Goal: Task Accomplishment & Management: Manage account settings

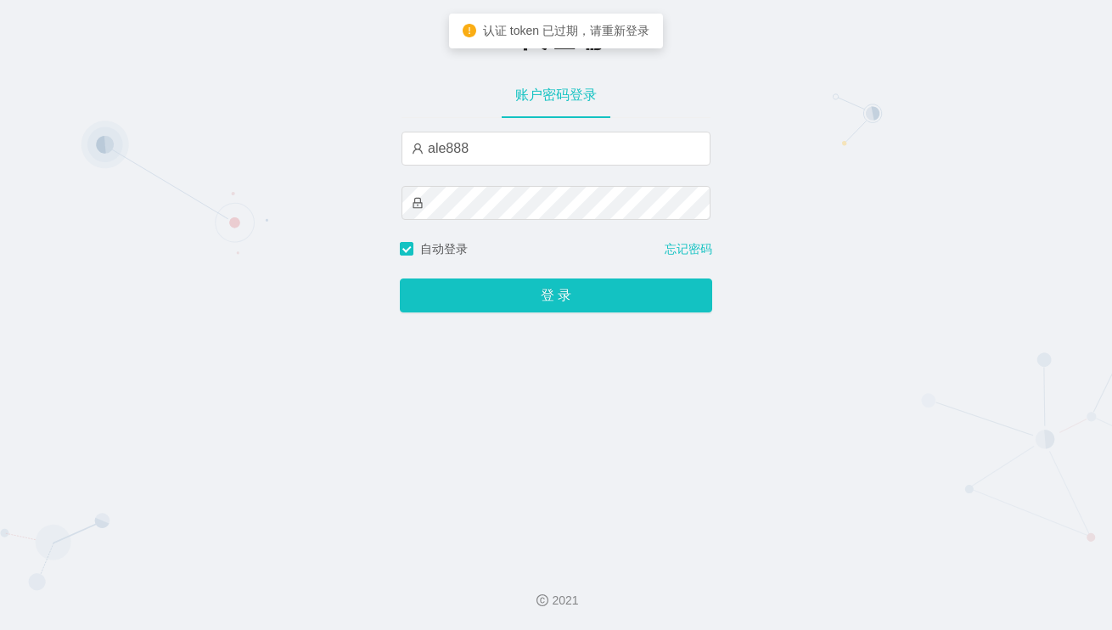
drag, startPoint x: 465, startPoint y: 172, endPoint x: 480, endPoint y: 185, distance: 19.2
click at [469, 177] on div "ale888" at bounding box center [556, 186] width 309 height 109
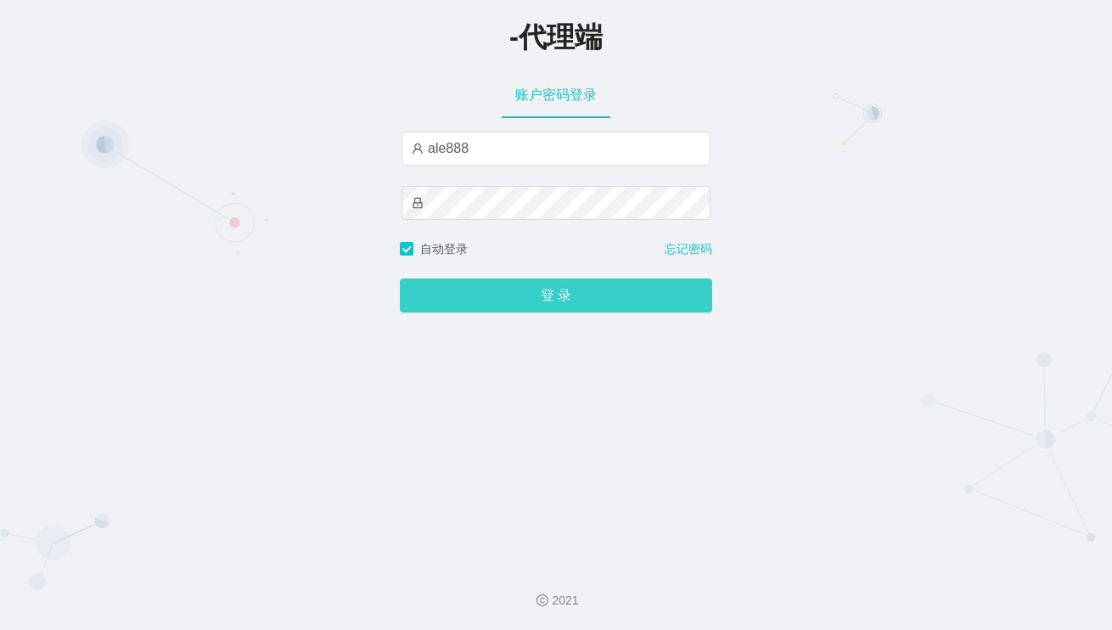
click at [560, 299] on button "登 录" at bounding box center [556, 295] width 312 height 34
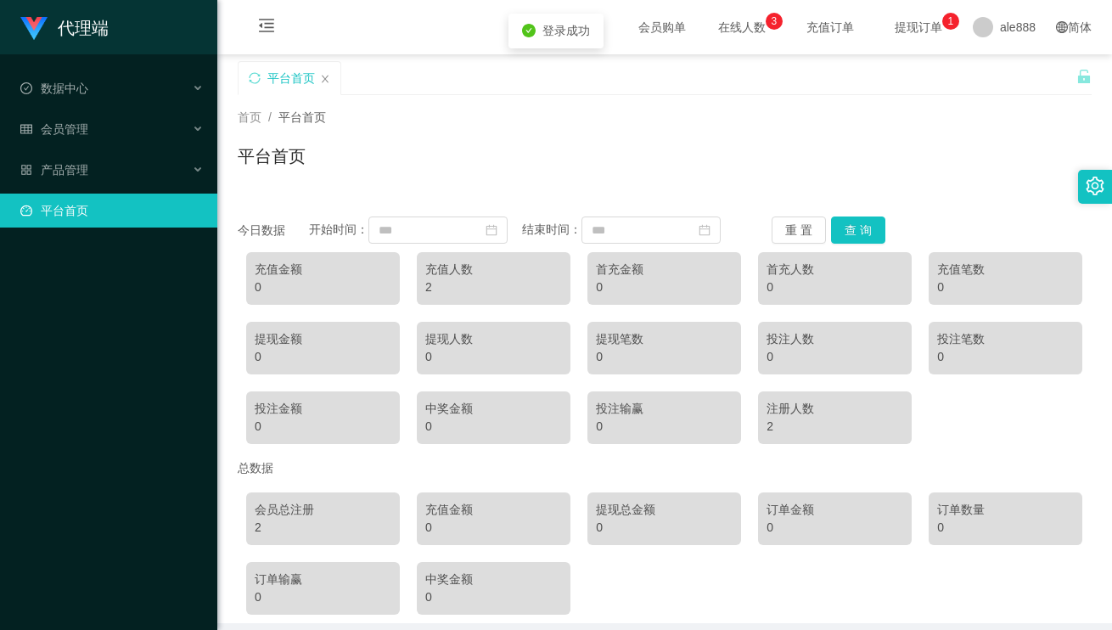
click at [582, 157] on div "平台首页" at bounding box center [665, 162] width 854 height 39
click at [117, 157] on div "产品管理" at bounding box center [108, 170] width 217 height 34
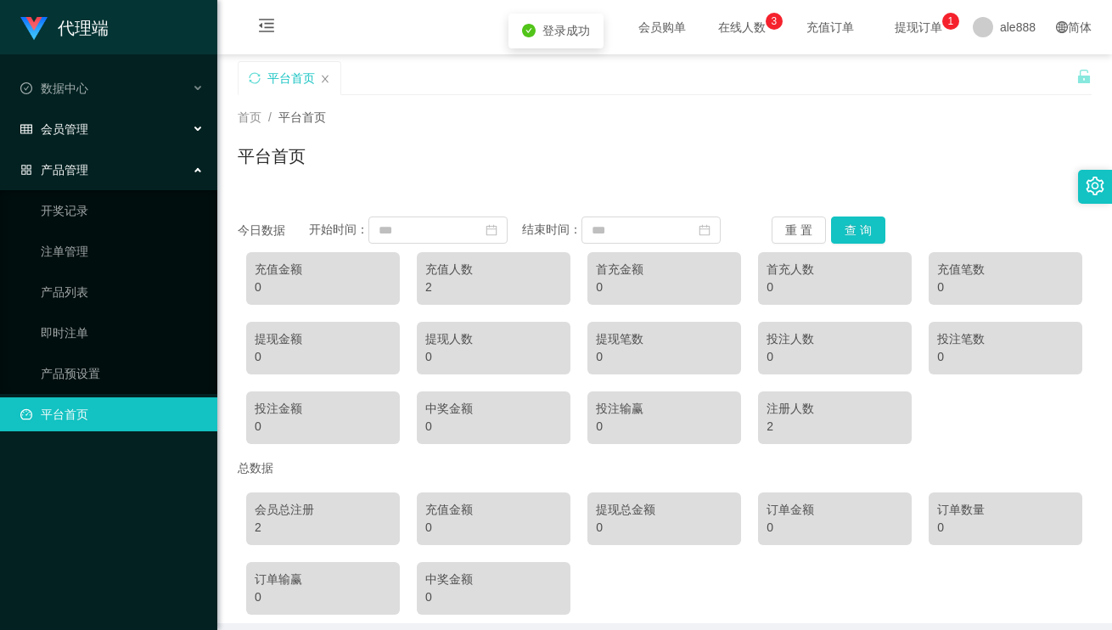
click at [102, 136] on div "会员管理" at bounding box center [108, 129] width 217 height 34
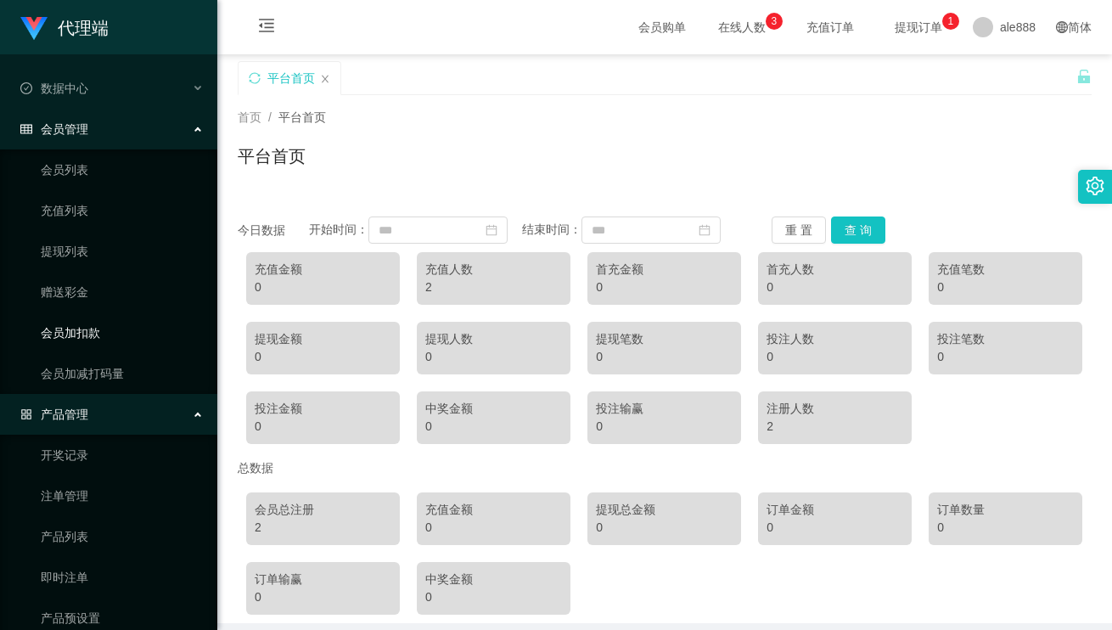
click at [94, 327] on link "会员加扣款" at bounding box center [122, 333] width 163 height 34
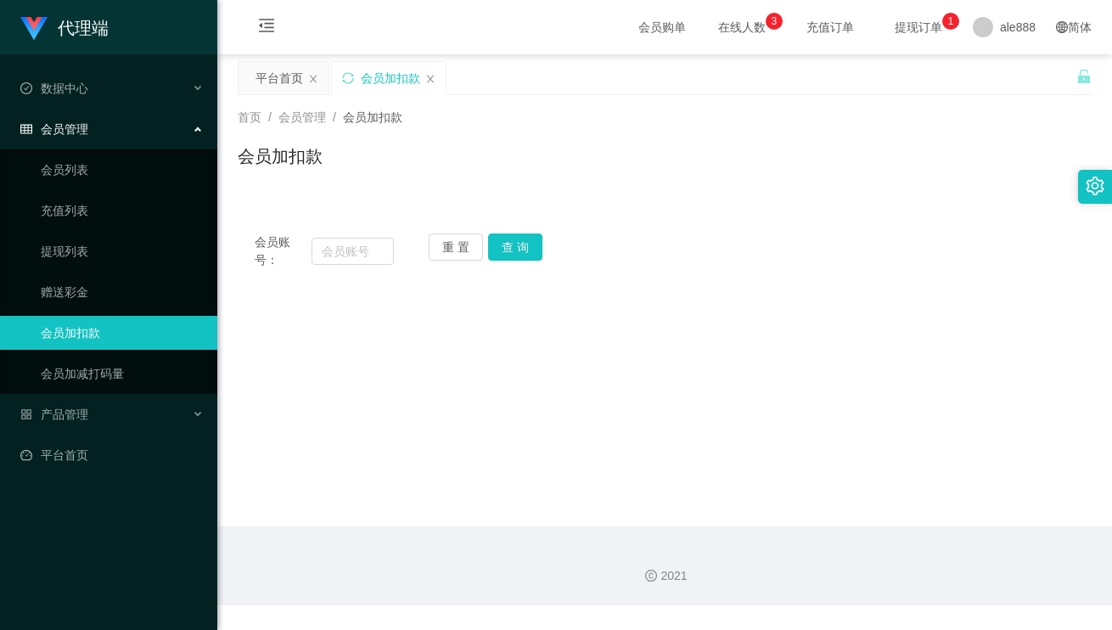
drag, startPoint x: 908, startPoint y: 190, endPoint x: 928, endPoint y: 179, distance: 22.4
click at [922, 179] on div "首页 / 会员管理 / 会员加扣款 / 会员加扣款" at bounding box center [664, 145] width 895 height 101
drag, startPoint x: 372, startPoint y: 256, endPoint x: 559, endPoint y: 246, distance: 187.1
click at [373, 256] on input "text" at bounding box center [353, 251] width 82 height 27
paste input "ddyy90"
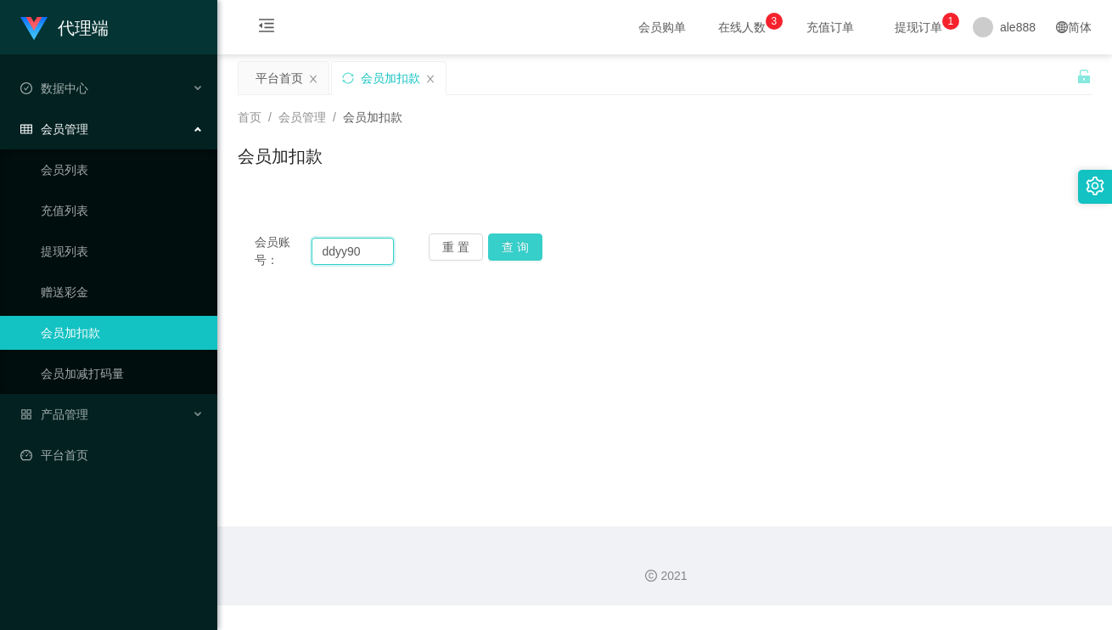
type input "ddyy90"
click at [533, 250] on button "查 询" at bounding box center [515, 246] width 54 height 27
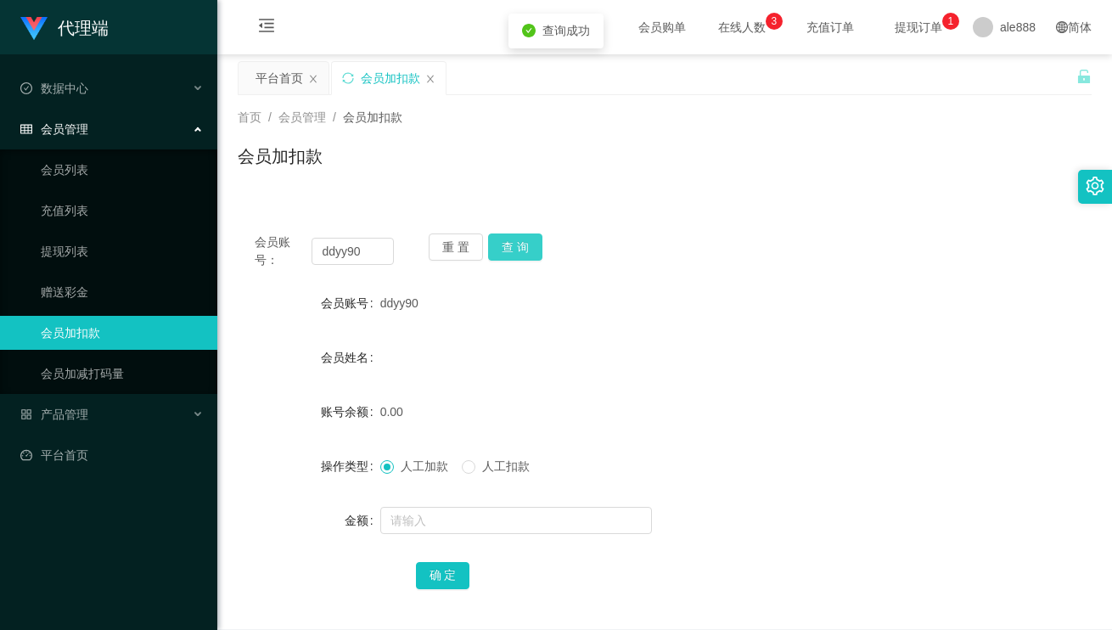
scroll to position [78, 0]
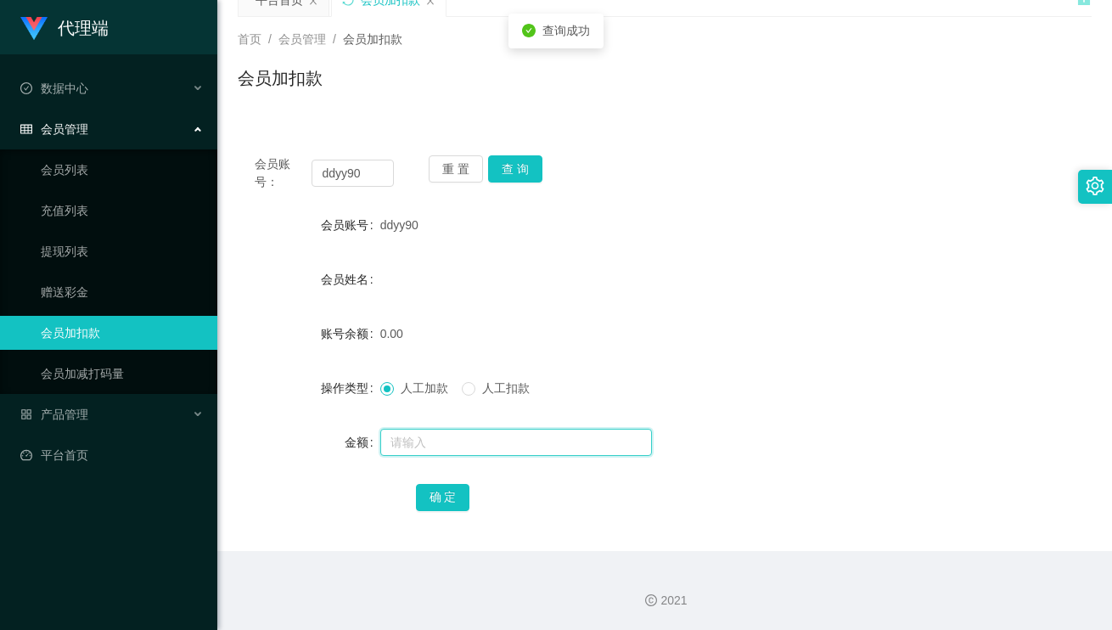
click at [467, 444] on input "text" at bounding box center [516, 442] width 272 height 27
type input "100"
click at [440, 500] on button "确 定" at bounding box center [443, 497] width 54 height 27
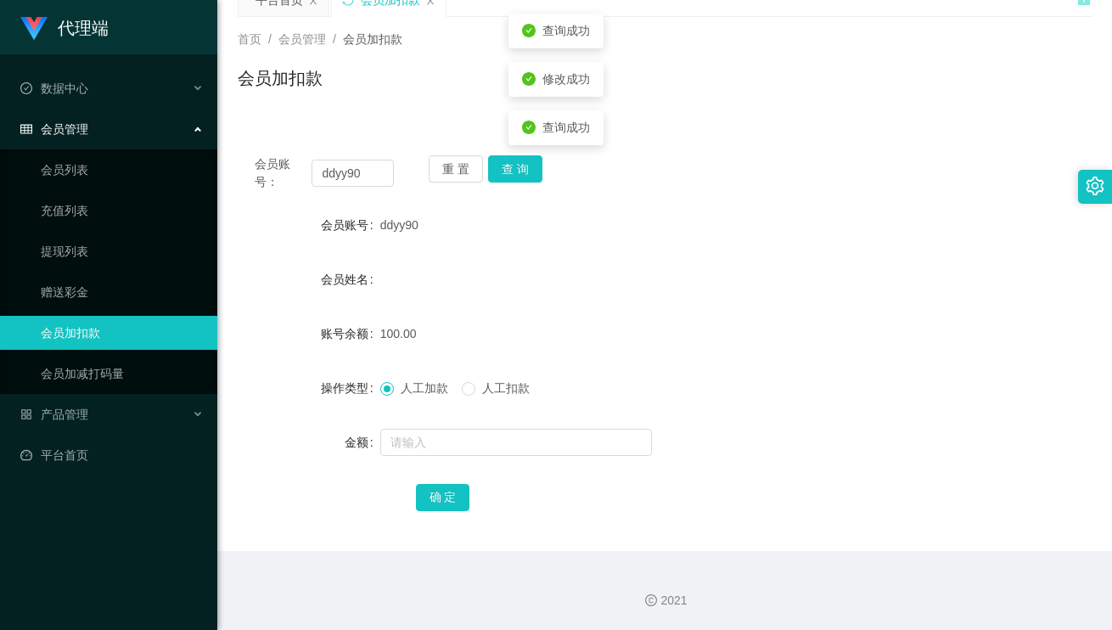
click at [743, 299] on form "会员账号 ddyy90 会员姓名 账号余额 100.00 操作类型 人工加款 人工扣款 金额 确 定" at bounding box center [665, 361] width 854 height 306
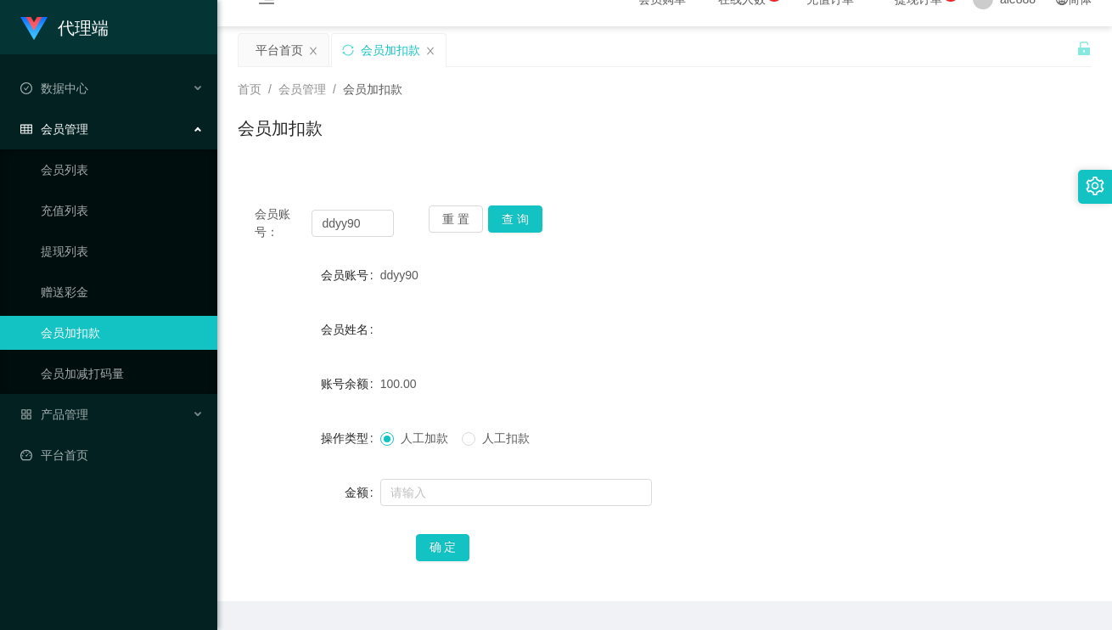
scroll to position [0, 0]
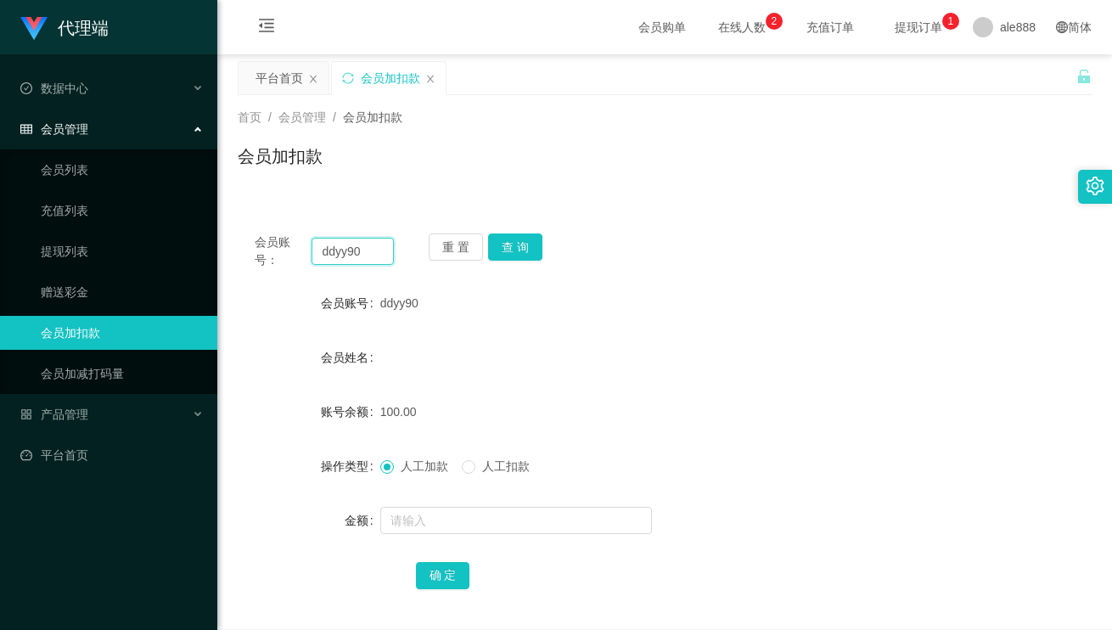
click at [369, 257] on input "ddyy90" at bounding box center [353, 251] width 82 height 27
drag, startPoint x: 374, startPoint y: 249, endPoint x: 222, endPoint y: 227, distance: 153.6
click at [199, 236] on section "代理端 数据中心 会员管理 会员列表 充值列表 提现列表 赠送彩金 会员加扣款 会员加减打码量 产品管理 开奖记录 注单管理 产品列表 即时注单 产品预设置 …" at bounding box center [556, 354] width 1112 height 708
paste input "1234yy"
type input "1234yy"
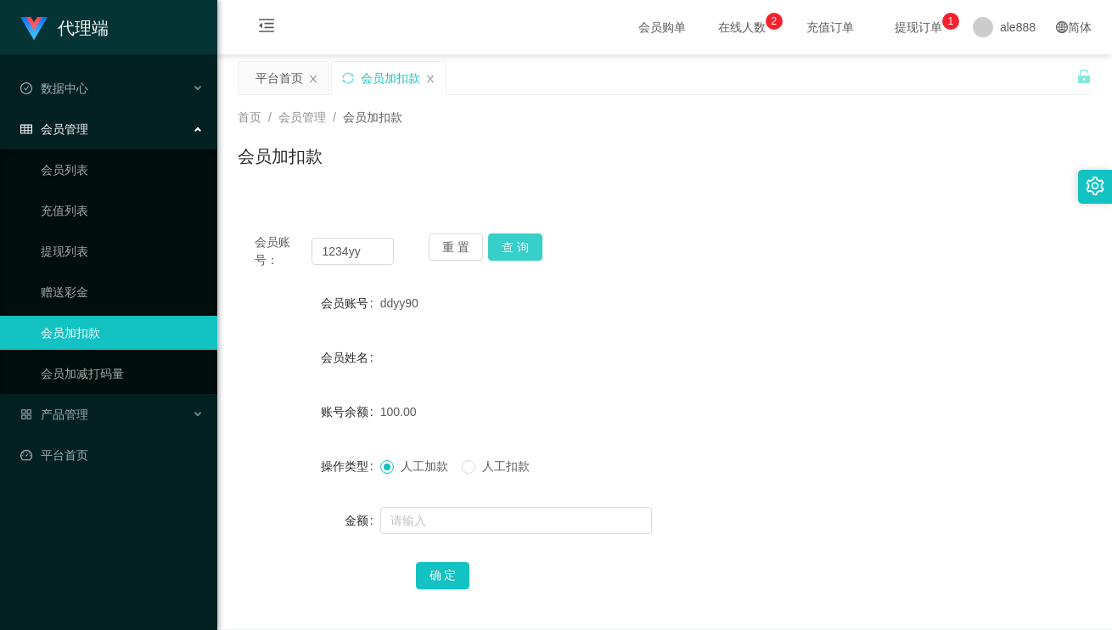
click at [516, 243] on button "查 询" at bounding box center [515, 246] width 54 height 27
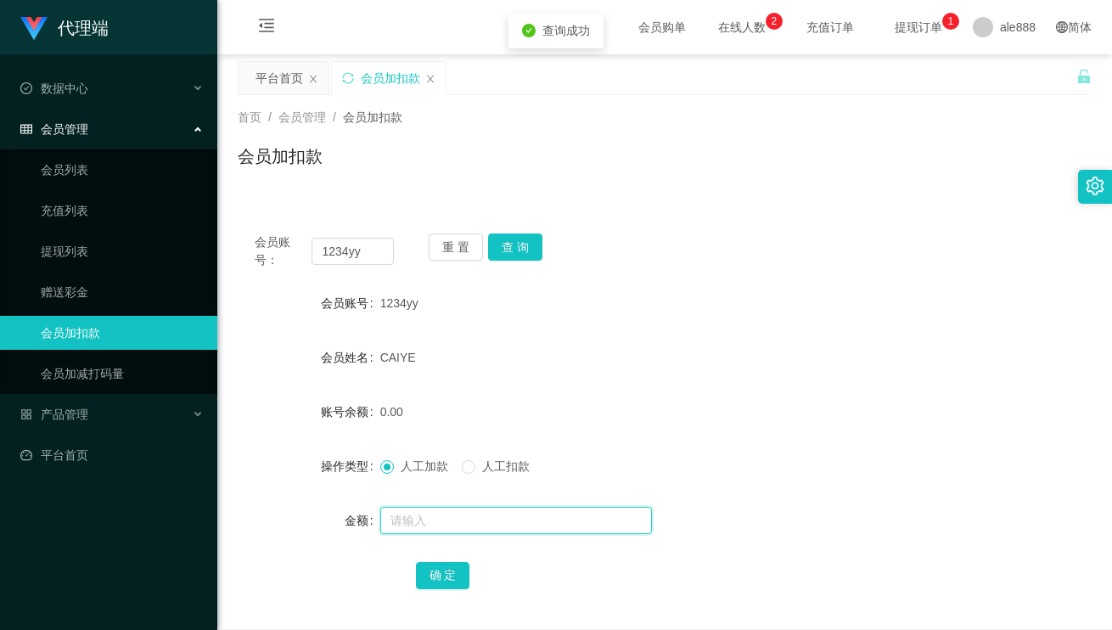
click at [493, 511] on input "text" at bounding box center [516, 520] width 272 height 27
type input "6"
click at [468, 514] on input "6" at bounding box center [516, 520] width 272 height 27
type input "86"
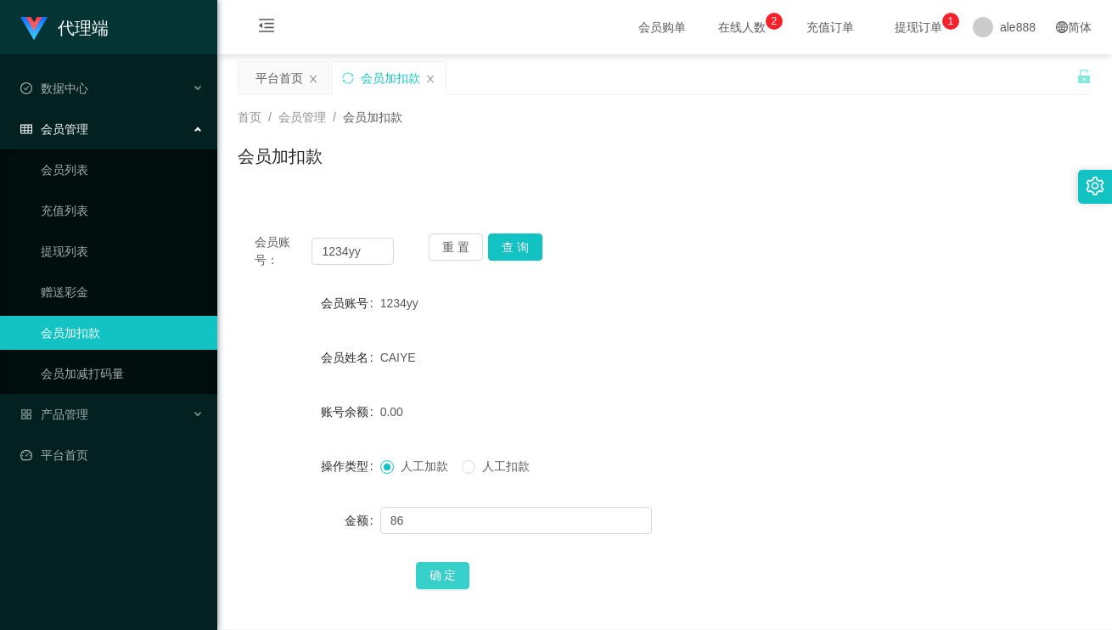
click at [441, 572] on button "确 定" at bounding box center [443, 575] width 54 height 27
click at [794, 335] on form "会员账号 1234yy 会员姓名 CAIYE 账号余额 86.00 操作类型 人工加款 人工扣款 金额 确 定" at bounding box center [665, 439] width 854 height 306
drag, startPoint x: 374, startPoint y: 246, endPoint x: 238, endPoint y: 225, distance: 138.3
click at [239, 225] on div "会员账号： 1234yy 重 置 查 询 会员账号 1234yy 会员姓名 CAIYE 账号余额 86.00 操作类型 人工加款 人工扣款 金额 确 定" at bounding box center [665, 422] width 854 height 413
click at [382, 248] on input "1234yy" at bounding box center [353, 251] width 82 height 27
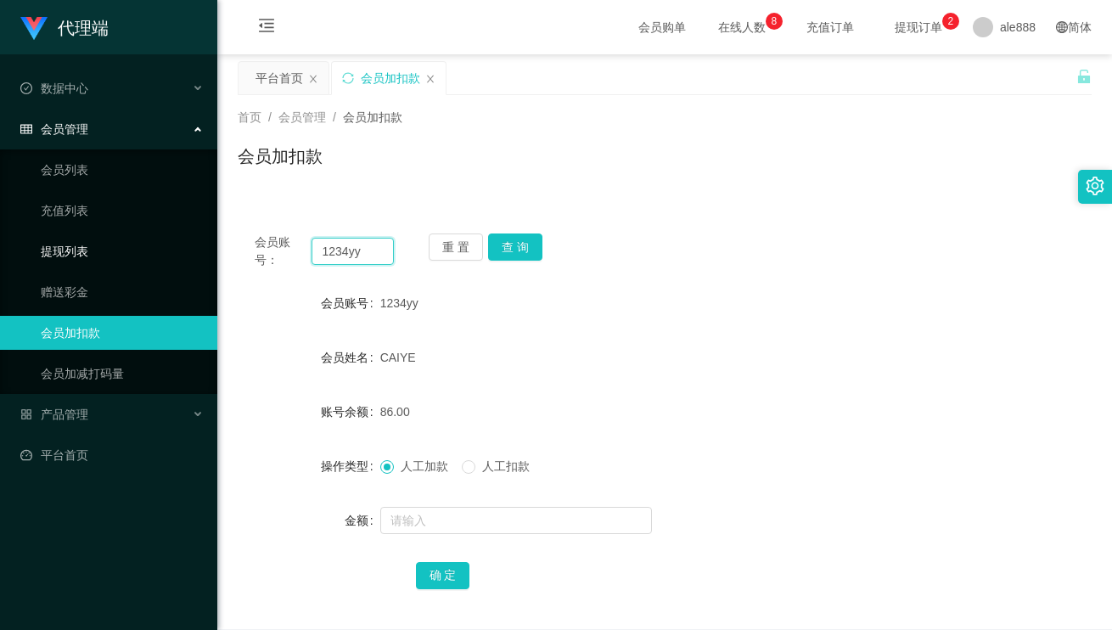
drag, startPoint x: 382, startPoint y: 248, endPoint x: 142, endPoint y: 245, distance: 240.3
click at [163, 245] on section "代理端 数据中心 会员管理 会员列表 充值列表 提现列表 赠送彩金 会员加扣款 会员加减打码量 产品管理 开奖记录 注单管理 产品列表 即时注单 产品预设置 …" at bounding box center [556, 354] width 1112 height 708
click at [525, 255] on button "查 询" at bounding box center [515, 246] width 54 height 27
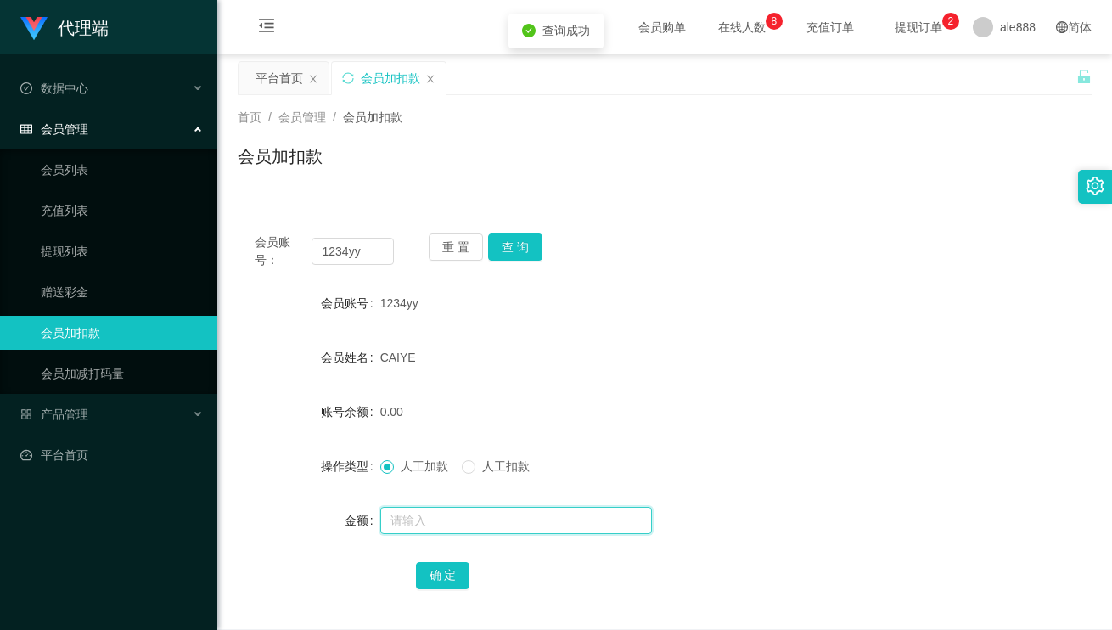
click at [495, 509] on input "text" at bounding box center [516, 520] width 272 height 27
type input "150"
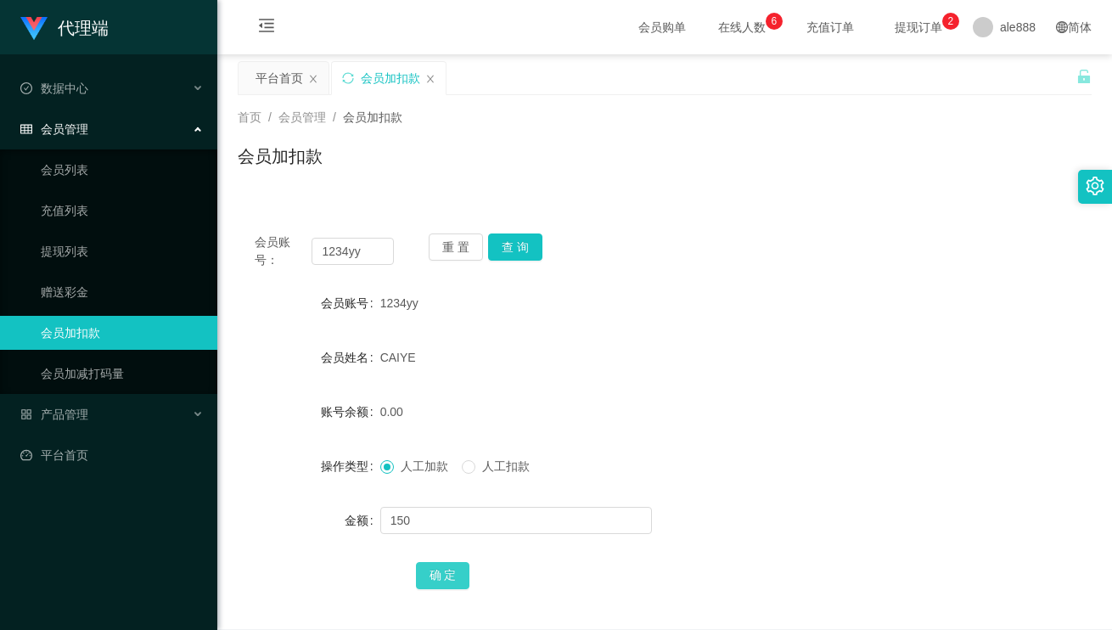
click at [448, 570] on button "确 定" at bounding box center [443, 575] width 54 height 27
drag, startPoint x: 688, startPoint y: 406, endPoint x: 573, endPoint y: 454, distance: 124.4
click at [683, 407] on div "150.00" at bounding box center [629, 412] width 498 height 34
click at [503, 461] on span "人工扣款" at bounding box center [505, 466] width 61 height 14
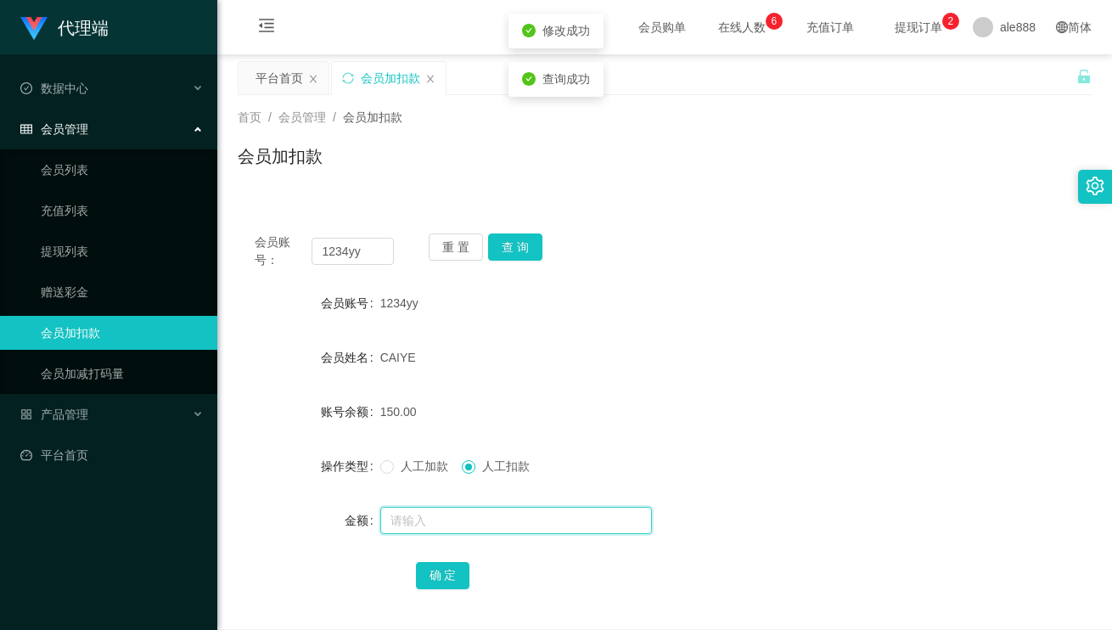
click at [480, 523] on input "text" at bounding box center [516, 520] width 272 height 27
type input "150"
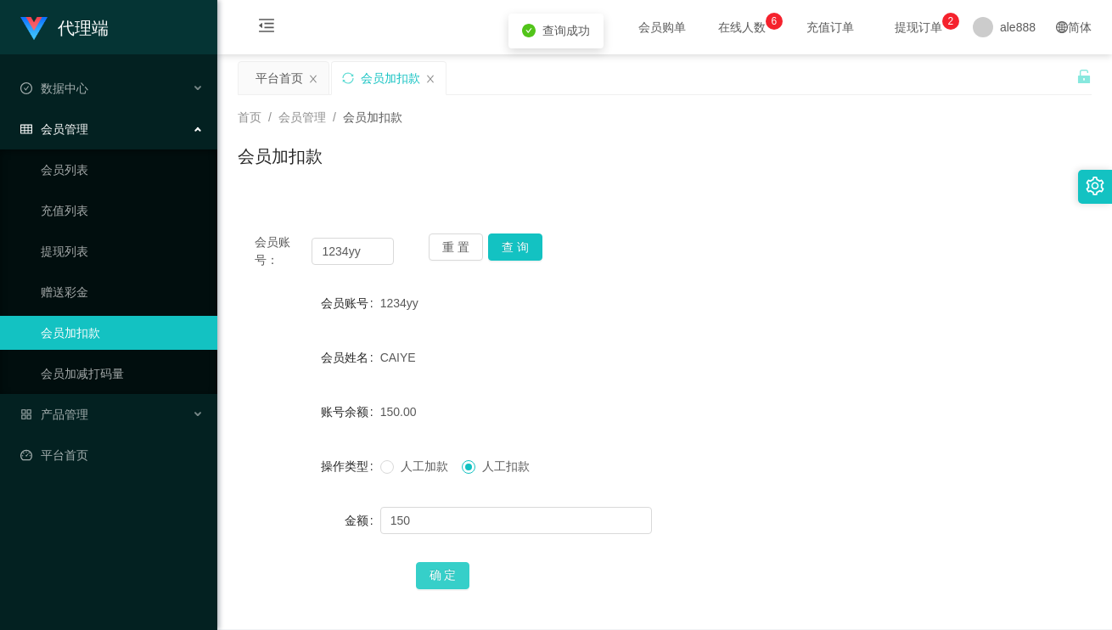
click at [452, 580] on button "确 定" at bounding box center [443, 575] width 54 height 27
click at [677, 295] on div "1234yy" at bounding box center [629, 303] width 498 height 34
click at [115, 255] on link "提现列表" at bounding box center [122, 251] width 163 height 34
